Goal: Transaction & Acquisition: Purchase product/service

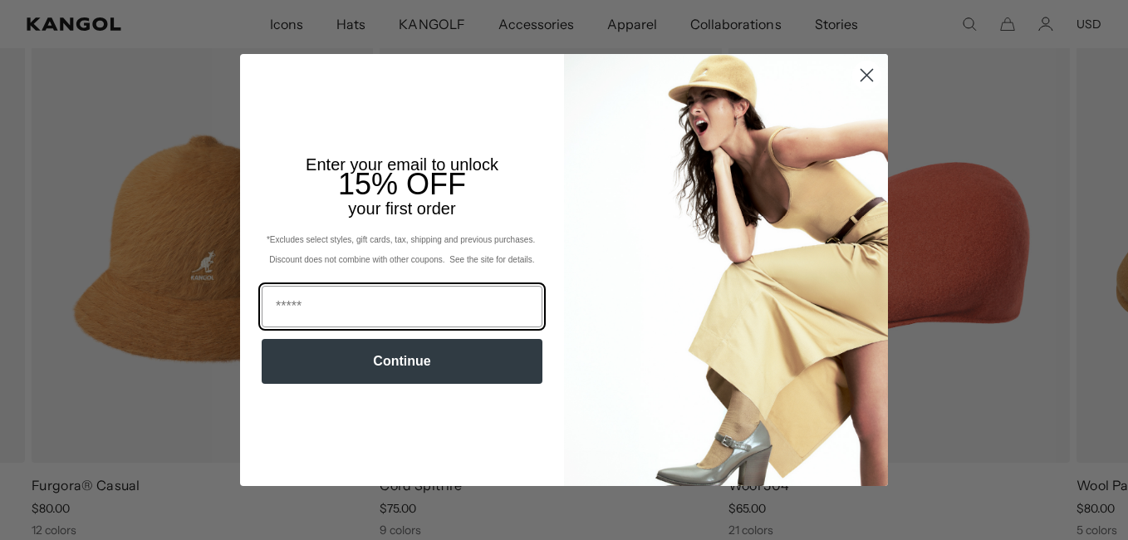
scroll to position [664, 0]
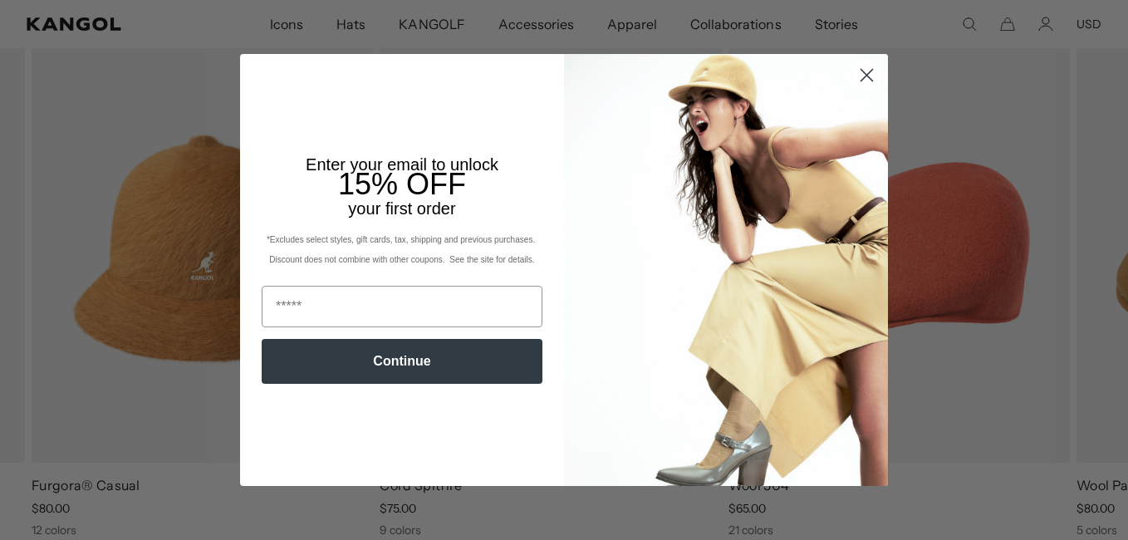
click at [854, 78] on circle "Close dialog" at bounding box center [866, 74] width 27 height 27
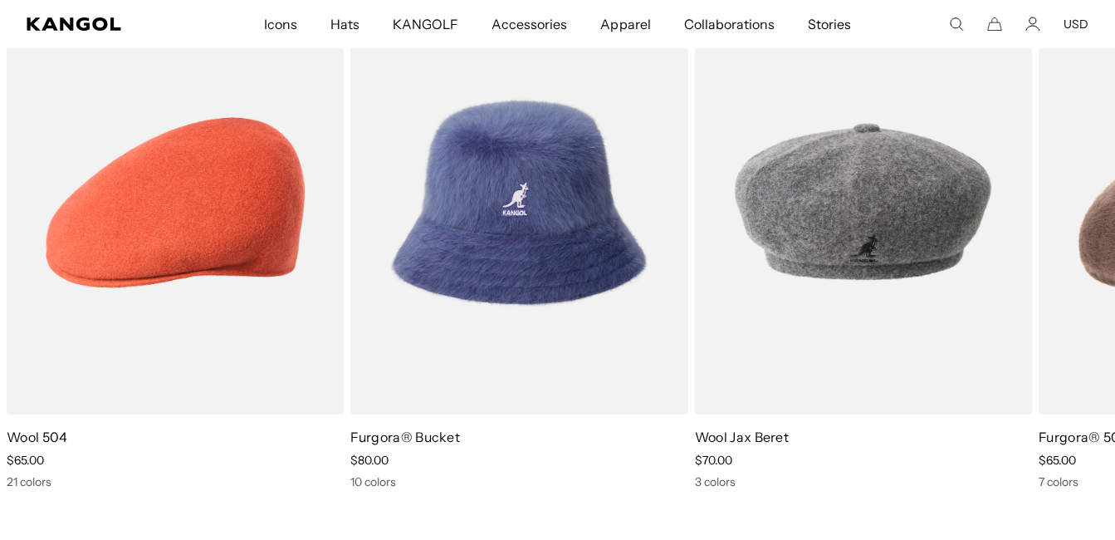
scroll to position [2574, 0]
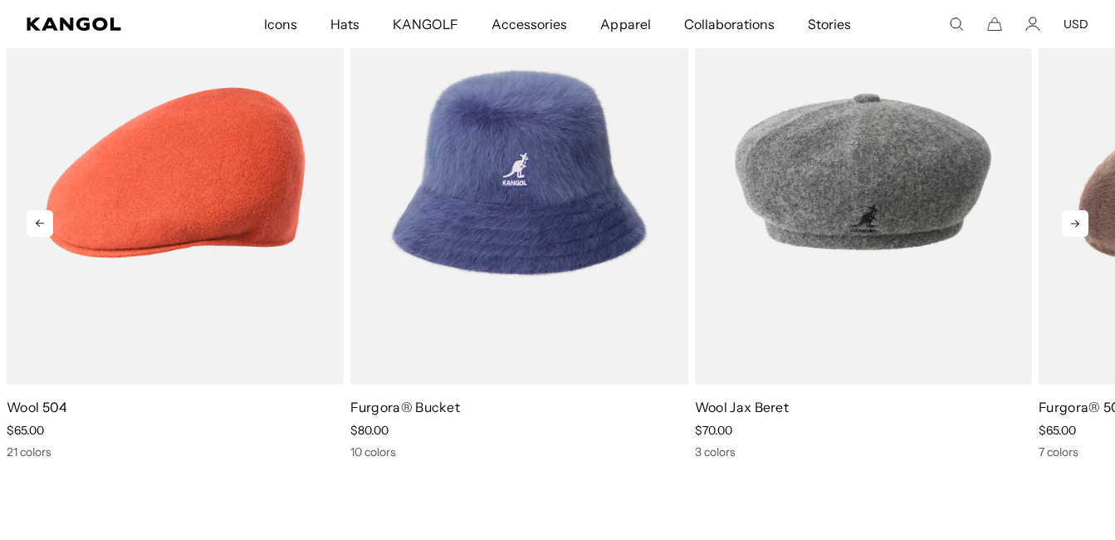
click at [1072, 216] on icon at bounding box center [1075, 223] width 27 height 27
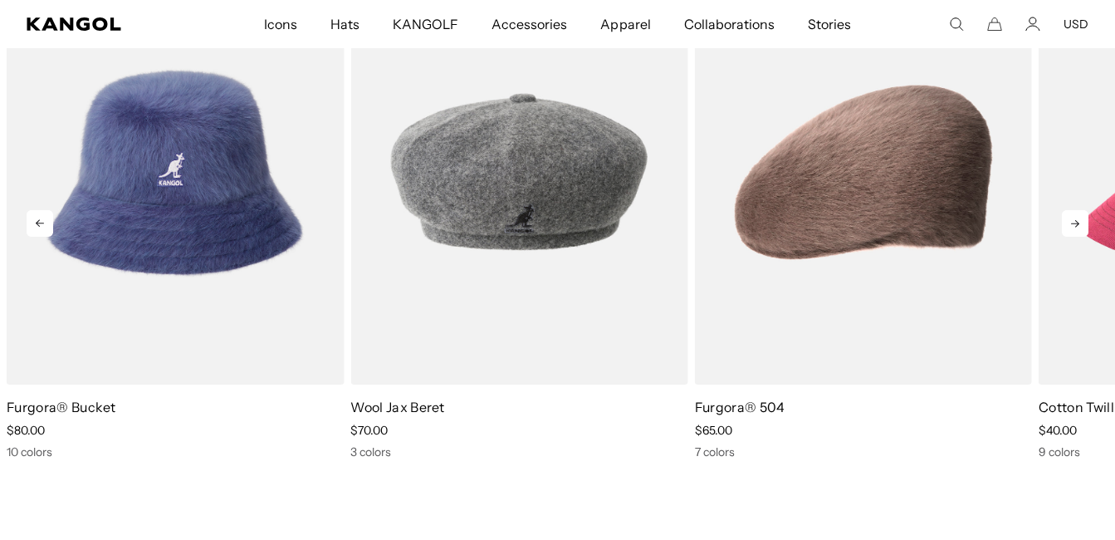
click at [1070, 230] on icon at bounding box center [1075, 223] width 27 height 27
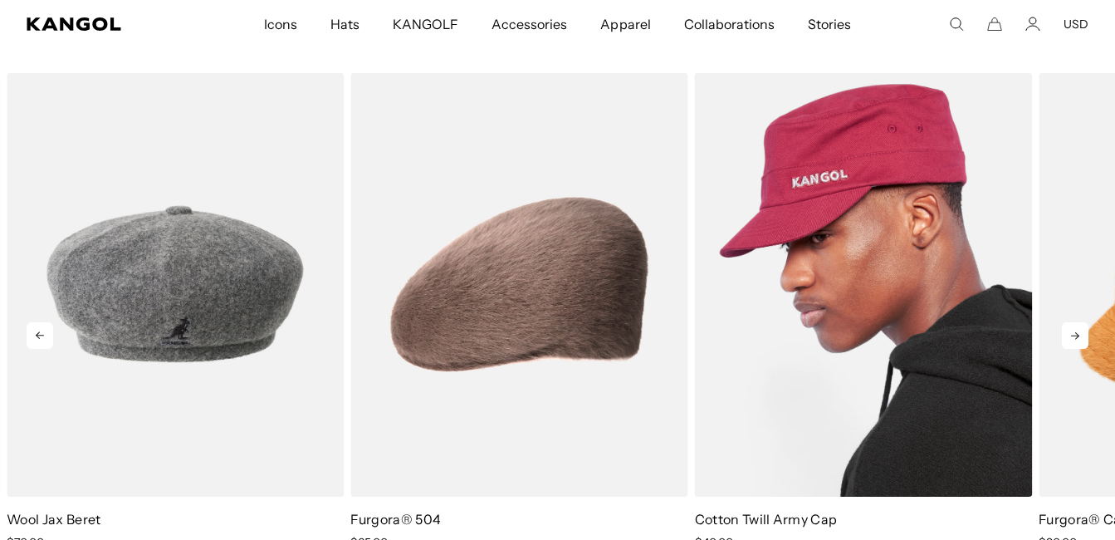
scroll to position [2491, 0]
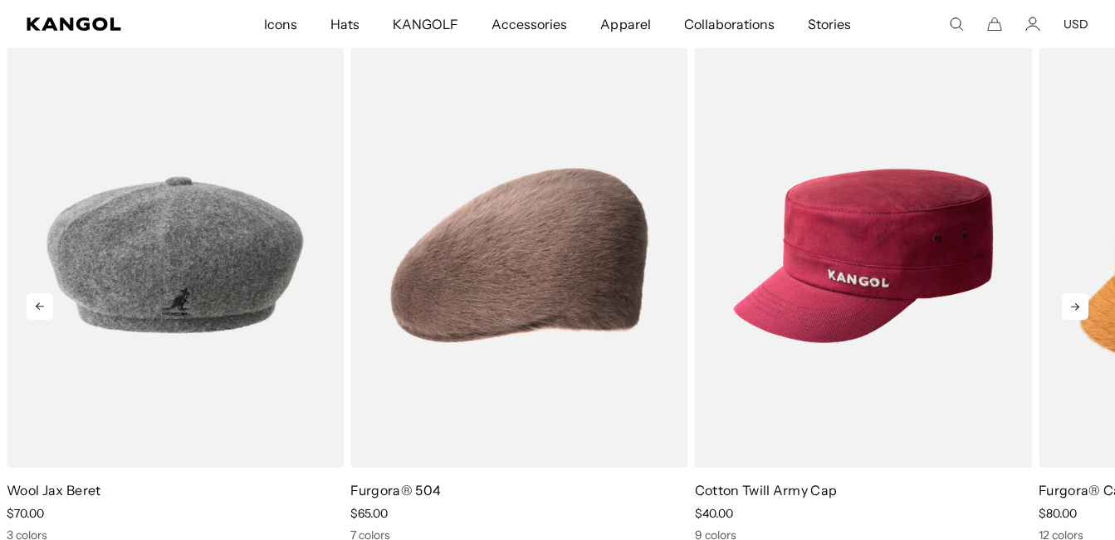
click at [1083, 304] on icon at bounding box center [1075, 306] width 27 height 27
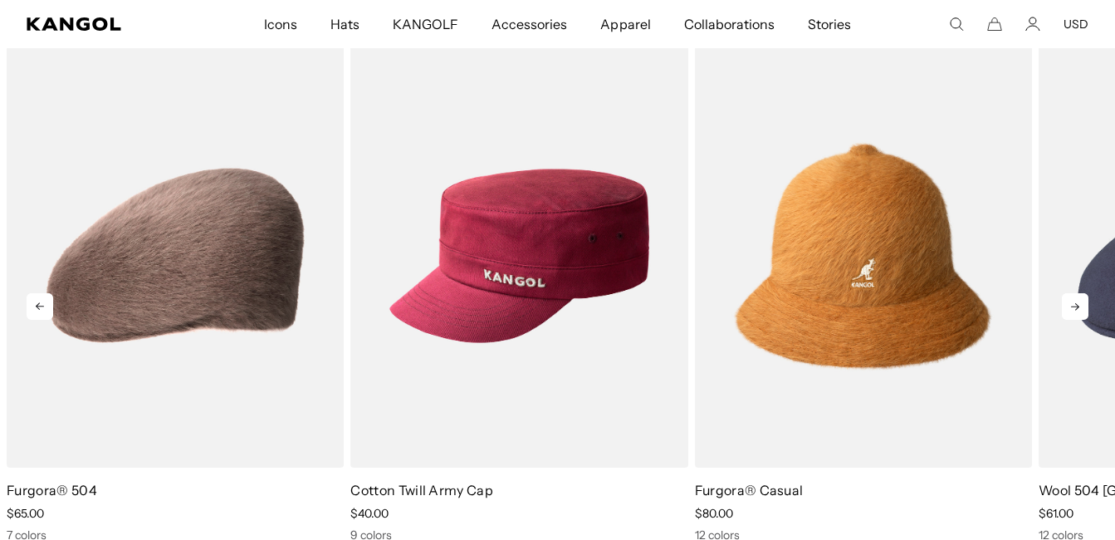
scroll to position [0, 0]
click at [1071, 301] on icon at bounding box center [1075, 306] width 27 height 27
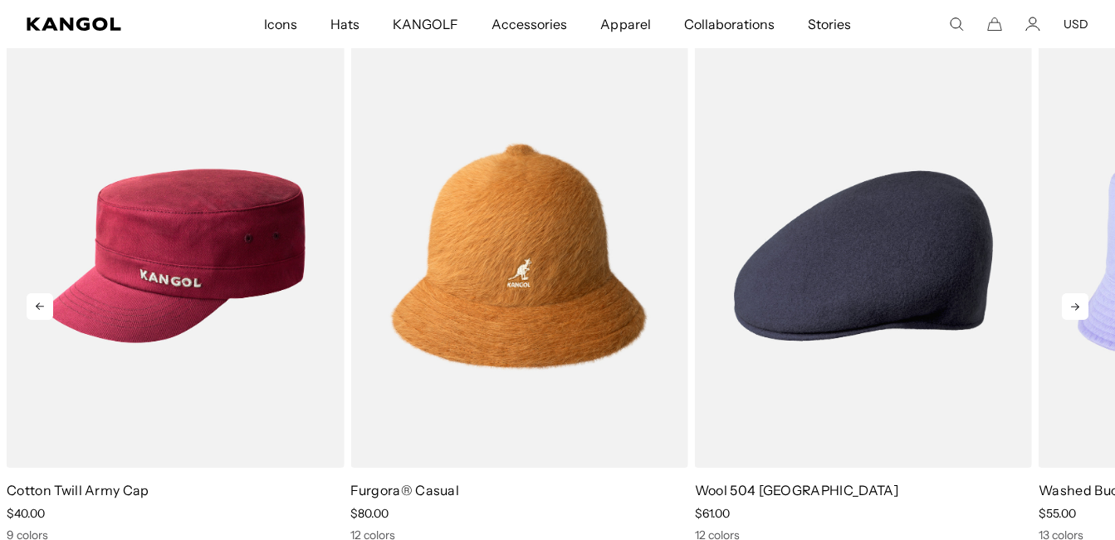
click at [1068, 300] on icon at bounding box center [1075, 306] width 27 height 27
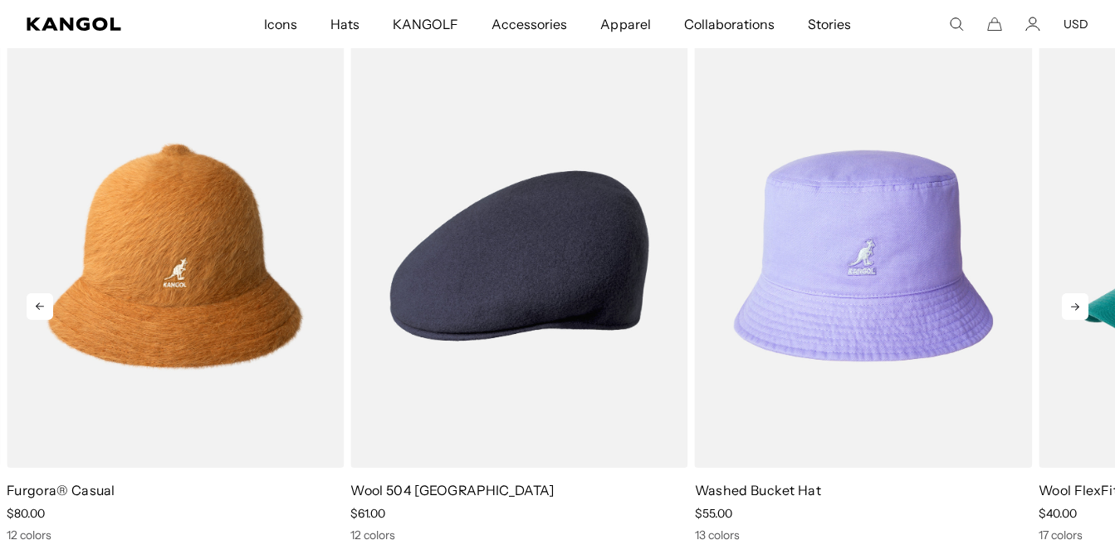
click at [1069, 300] on icon at bounding box center [1075, 306] width 27 height 27
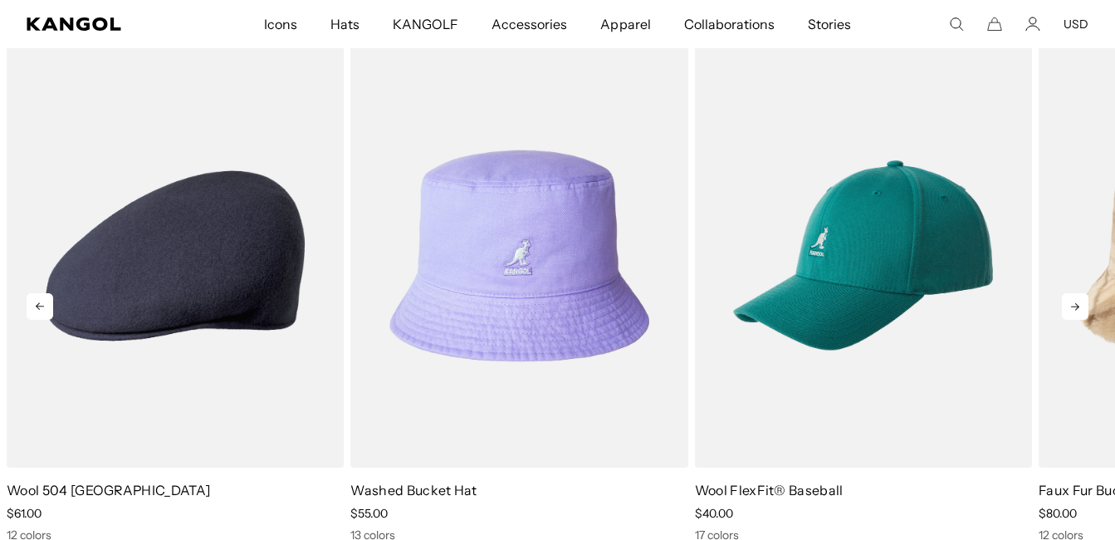
click at [1069, 300] on icon at bounding box center [1075, 306] width 27 height 27
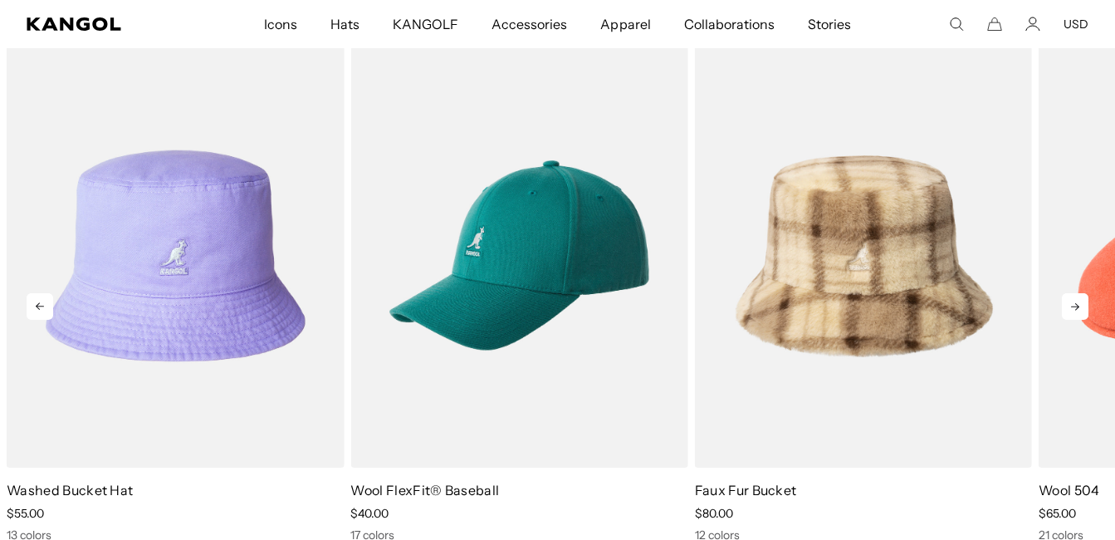
click at [1069, 300] on icon at bounding box center [1075, 306] width 27 height 27
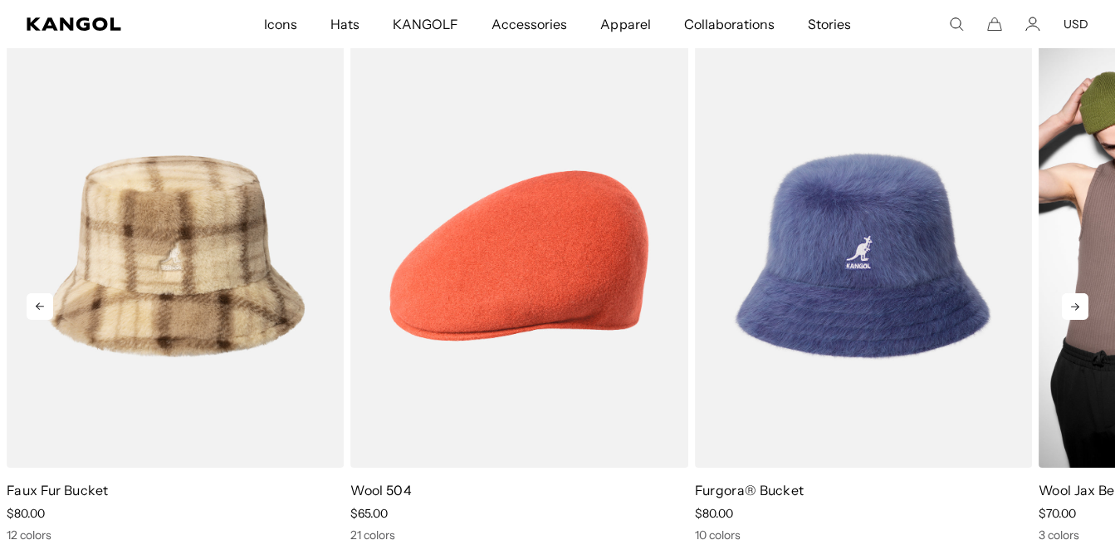
click at [0, 0] on link "3 of 10" at bounding box center [0, 0] width 0 height 0
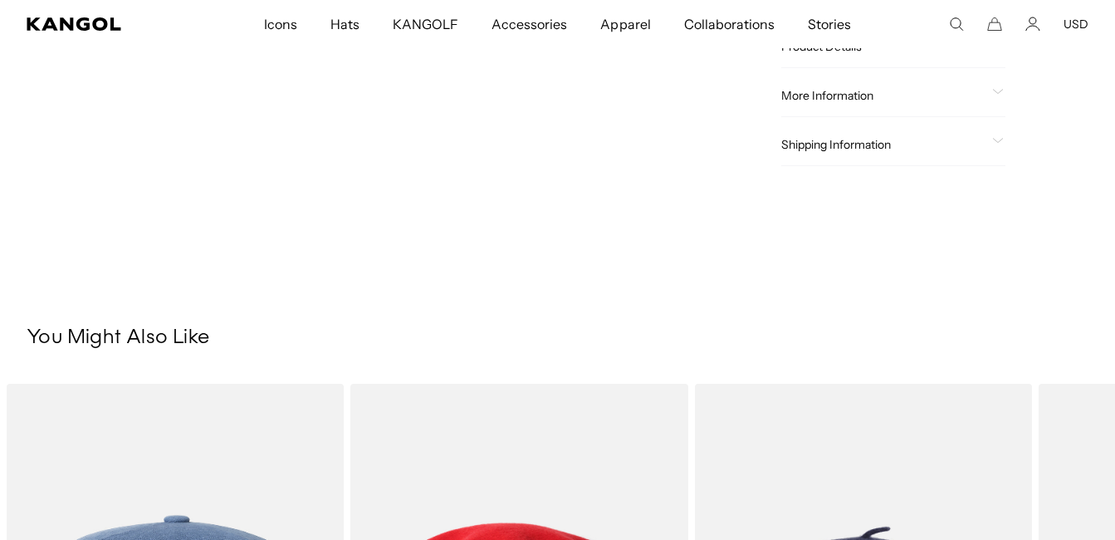
scroll to position [0, 342]
